Goal: Task Accomplishment & Management: Manage account settings

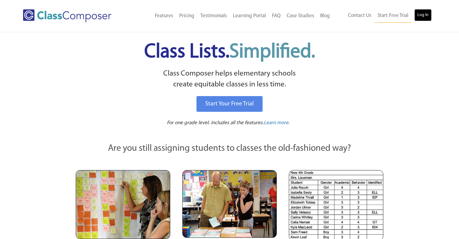
click at [424, 15] on link "Log In" at bounding box center [423, 15] width 17 height 12
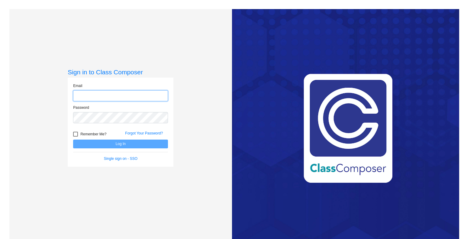
click at [87, 95] on input "email" at bounding box center [120, 95] width 95 height 11
type input "[EMAIL_ADDRESS][DOMAIN_NAME]"
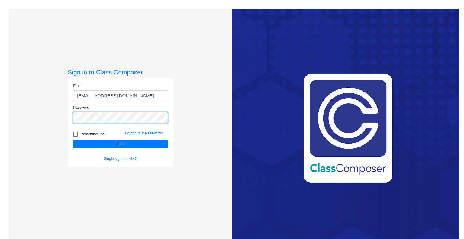
click at [73, 139] on button "Log In" at bounding box center [120, 143] width 95 height 9
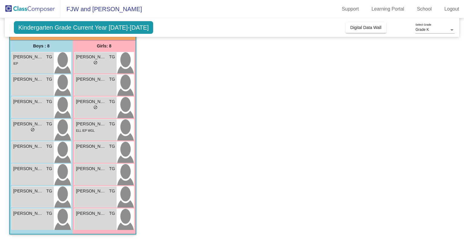
scroll to position [46, 0]
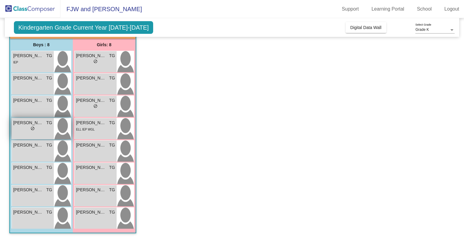
click at [36, 131] on div "lock do_not_disturb_alt" at bounding box center [32, 129] width 39 height 6
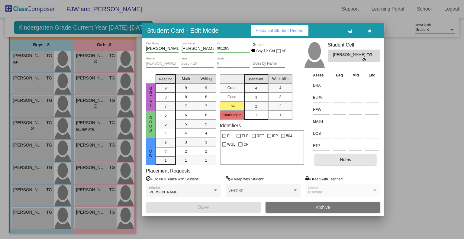
click at [352, 161] on button "Notes" at bounding box center [345, 159] width 62 height 11
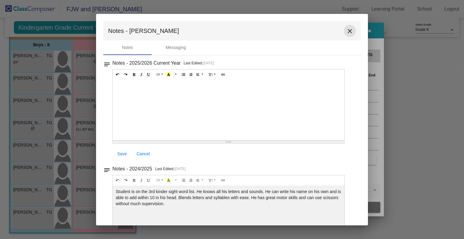
click at [347, 31] on mat-icon "close" at bounding box center [349, 30] width 7 height 7
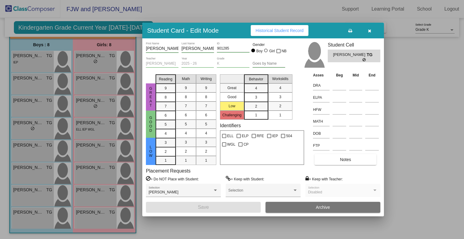
click at [369, 30] on icon "button" at bounding box center [369, 31] width 3 height 4
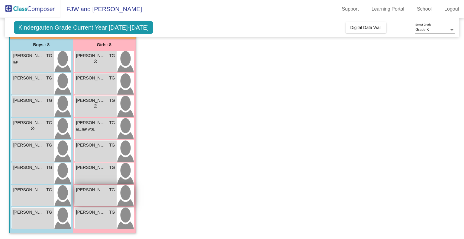
click at [91, 200] on div "River Aguilar TG lock do_not_disturb_alt" at bounding box center [96, 195] width 42 height 21
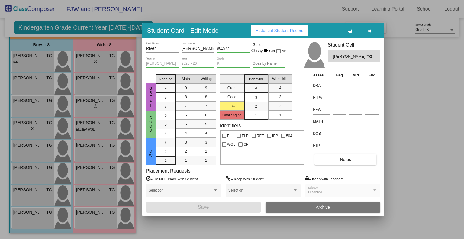
click at [360, 155] on button "Notes" at bounding box center [345, 159] width 62 height 11
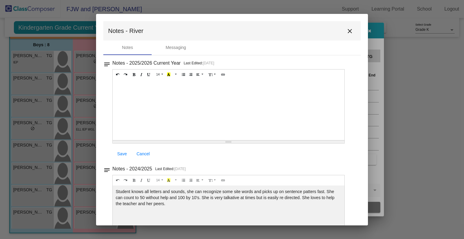
click at [360, 155] on mat-dialog-container "Notes - River close Notes Messaging notes Notes - 2025/2026 Current Year Last E…" at bounding box center [232, 119] width 272 height 211
click at [347, 32] on mat-icon "close" at bounding box center [349, 30] width 7 height 7
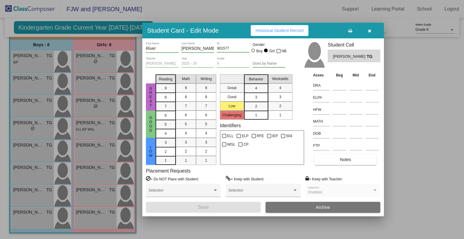
click at [371, 30] on button "button" at bounding box center [369, 30] width 19 height 11
